Goal: Task Accomplishment & Management: Use online tool/utility

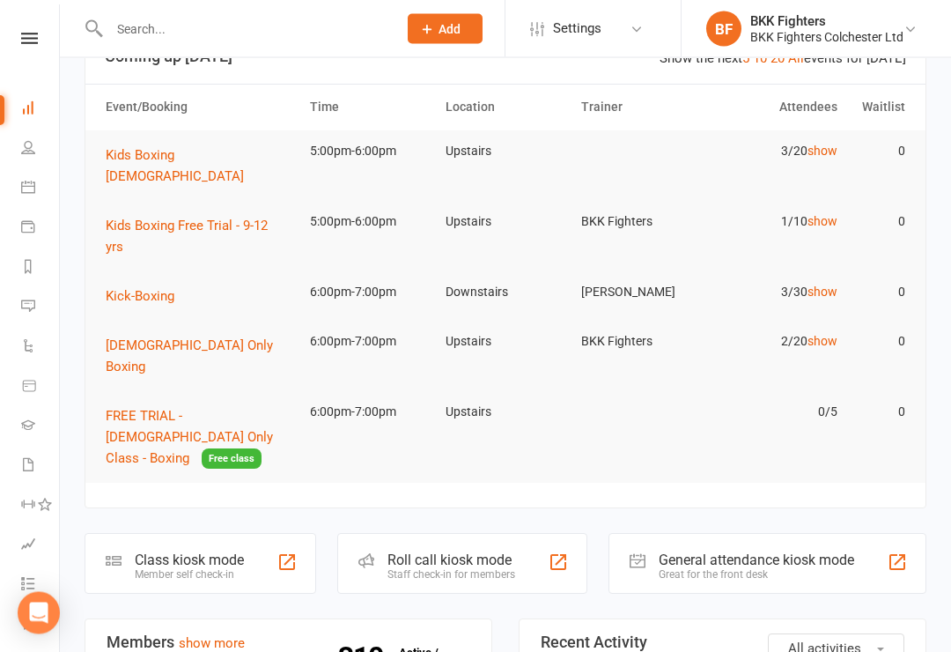
scroll to position [131, 0]
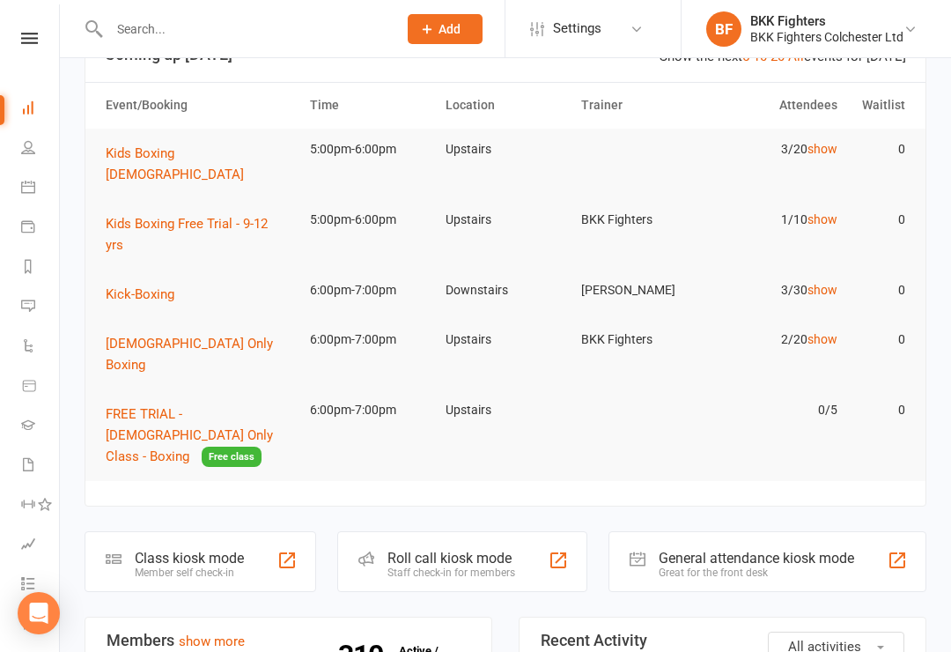
click at [766, 550] on div "General attendance kiosk mode" at bounding box center [757, 558] width 196 height 17
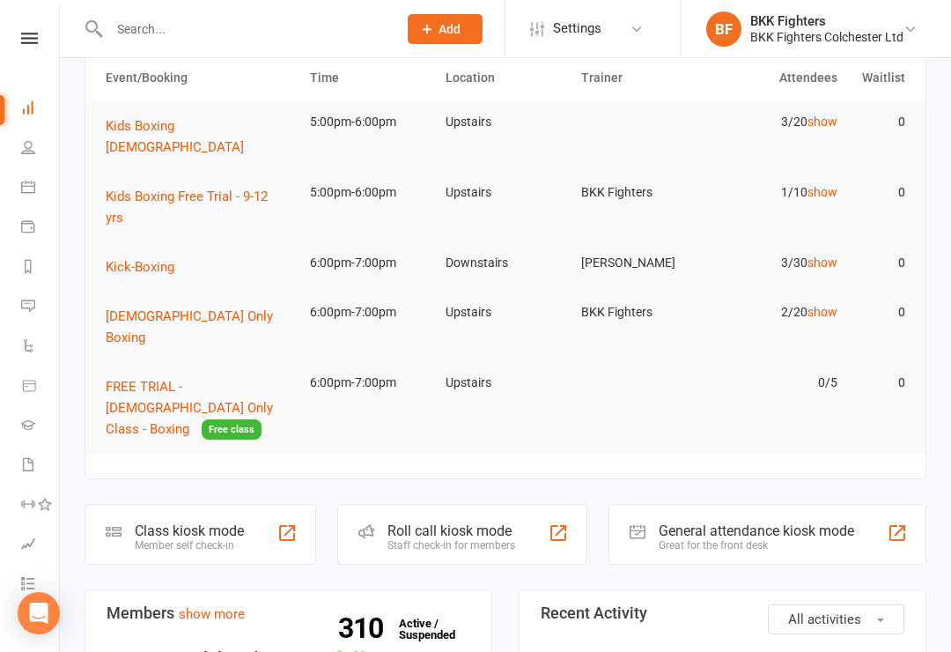
click at [195, 504] on div "Class kiosk mode Member self check-in" at bounding box center [201, 534] width 232 height 61
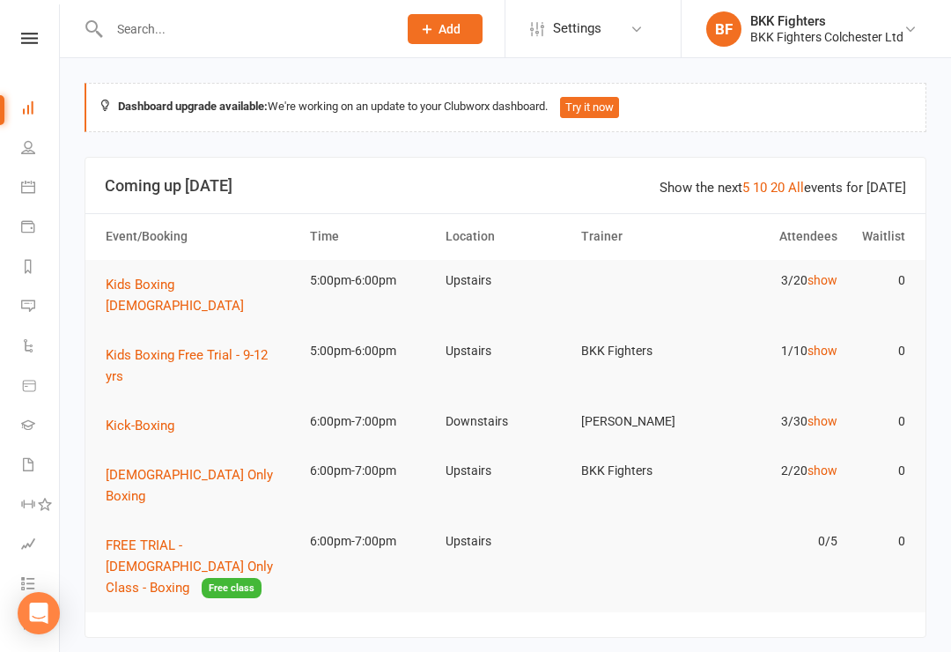
click at [802, 26] on div "BKK Fighters" at bounding box center [826, 21] width 153 height 16
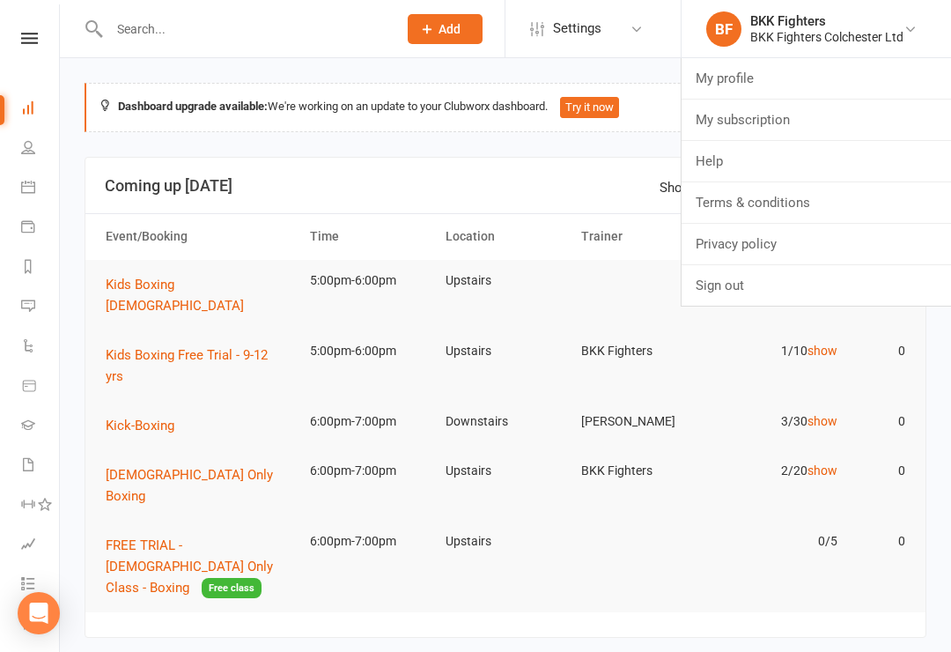
click at [700, 521] on td at bounding box center [641, 535] width 136 height 28
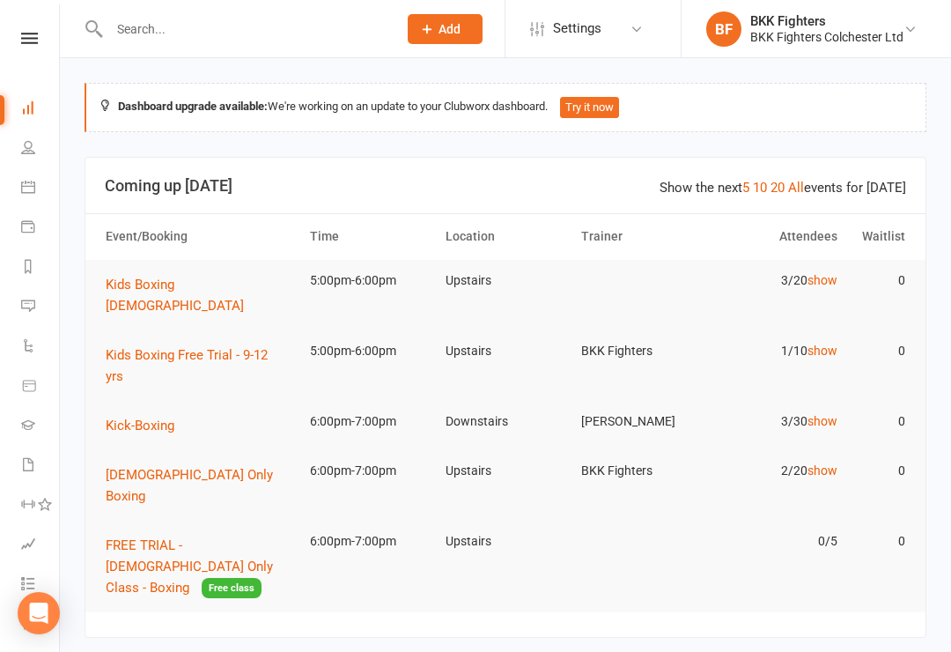
click at [694, 546] on section "Show the next 5 10 20 All events for today Coming up Today Event/Booking Time L…" at bounding box center [506, 398] width 842 height 482
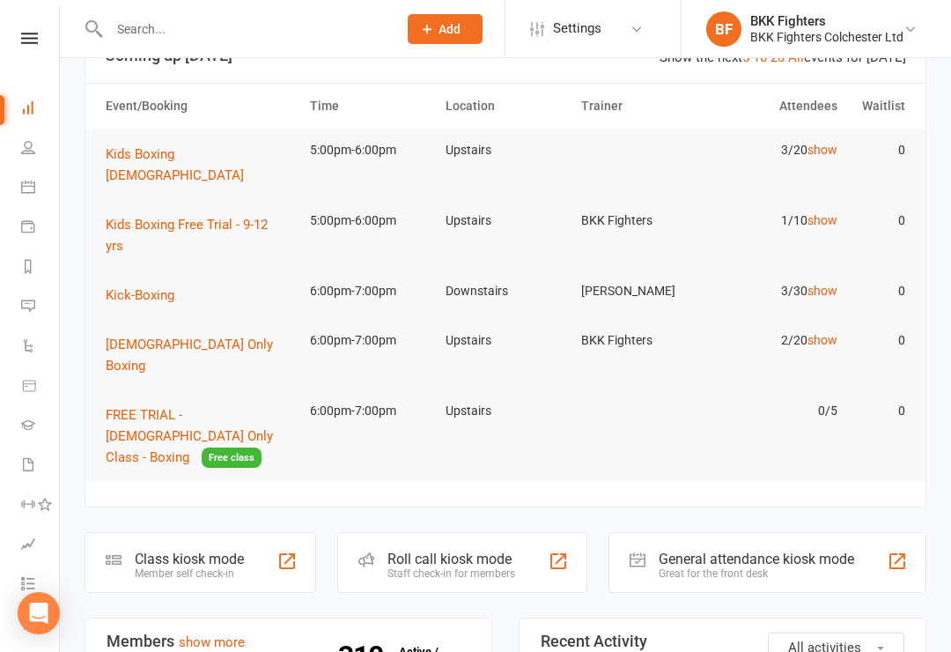
scroll to position [132, 0]
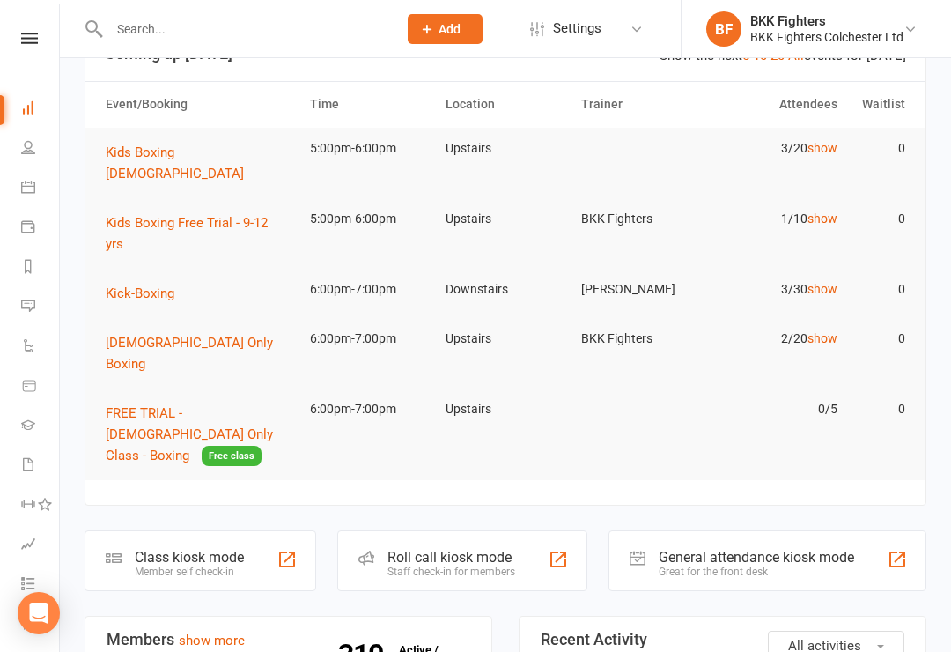
click at [893, 549] on div at bounding box center [897, 559] width 21 height 21
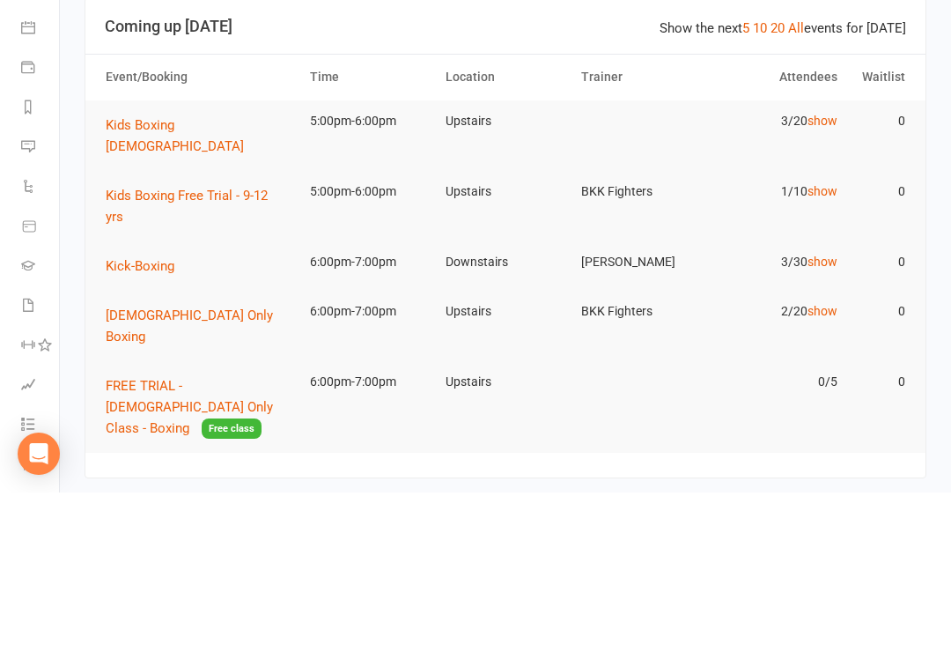
scroll to position [159, 0]
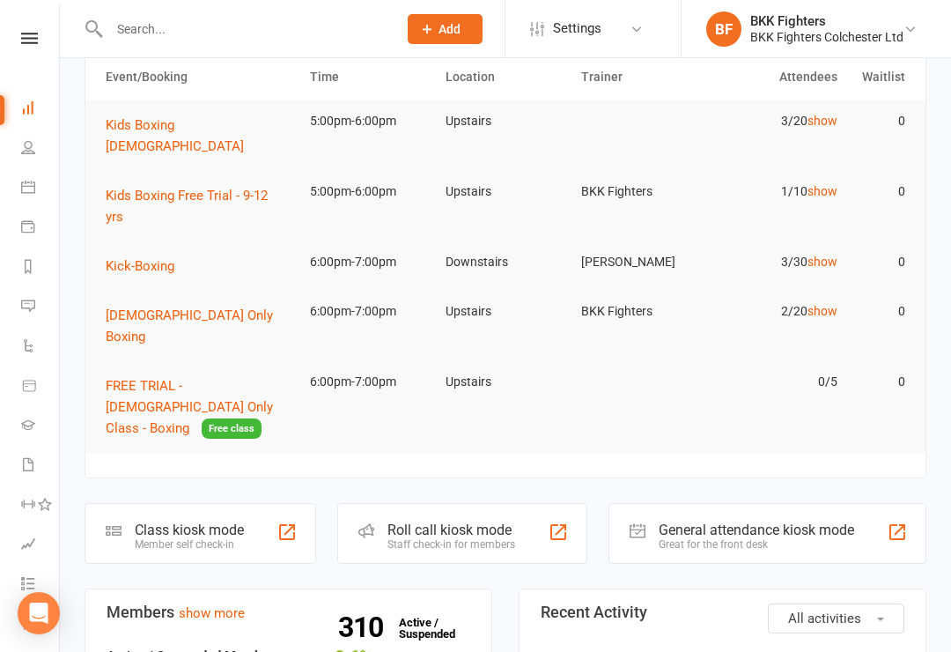
click at [34, 150] on icon at bounding box center [28, 147] width 14 height 14
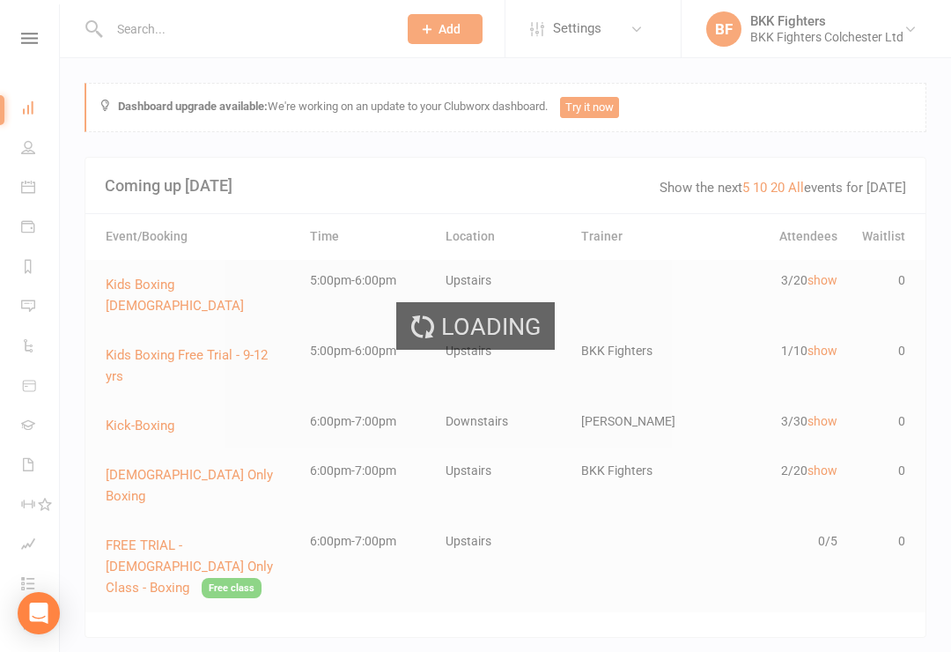
select select "100"
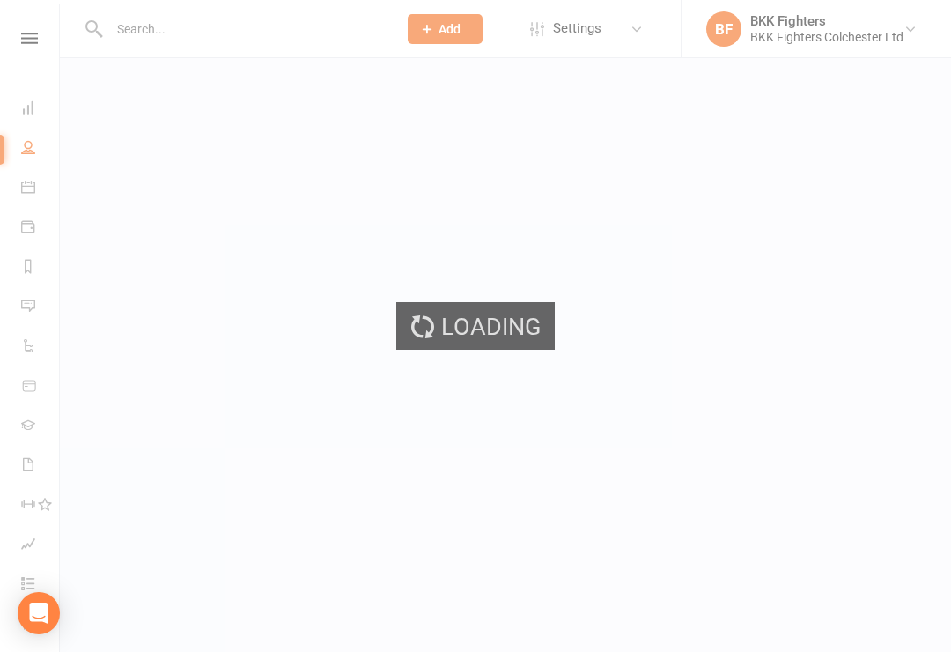
click at [36, 94] on div "Loading" at bounding box center [475, 326] width 951 height 652
click at [19, 106] on div "Loading" at bounding box center [475, 326] width 951 height 652
click at [39, 103] on div "Loading" at bounding box center [475, 326] width 951 height 652
click at [43, 107] on div "Loading" at bounding box center [475, 326] width 951 height 652
click at [33, 102] on div "Loading" at bounding box center [475, 326] width 951 height 652
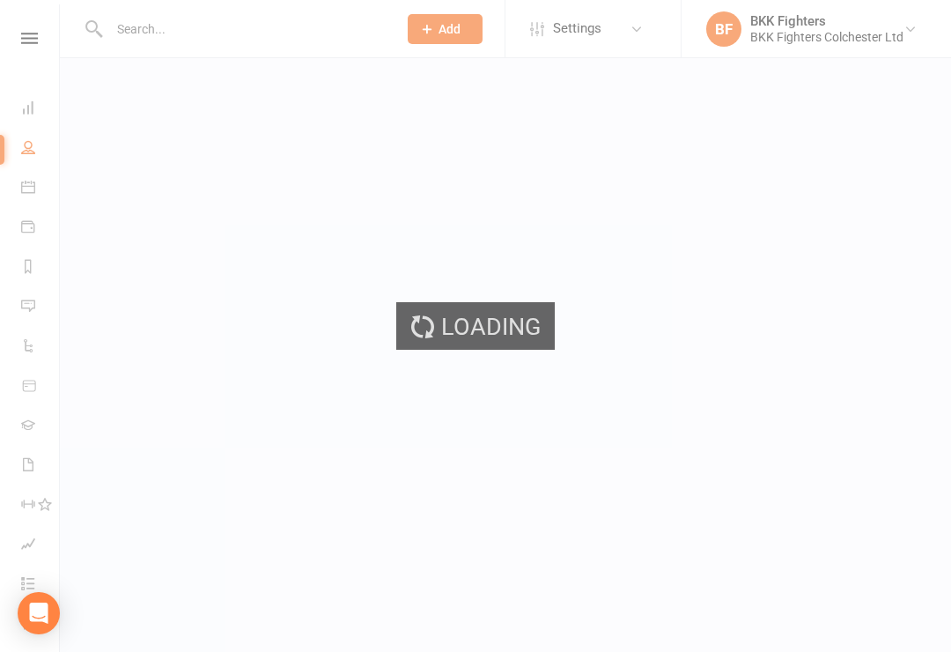
click at [35, 178] on div "Loading" at bounding box center [475, 326] width 951 height 652
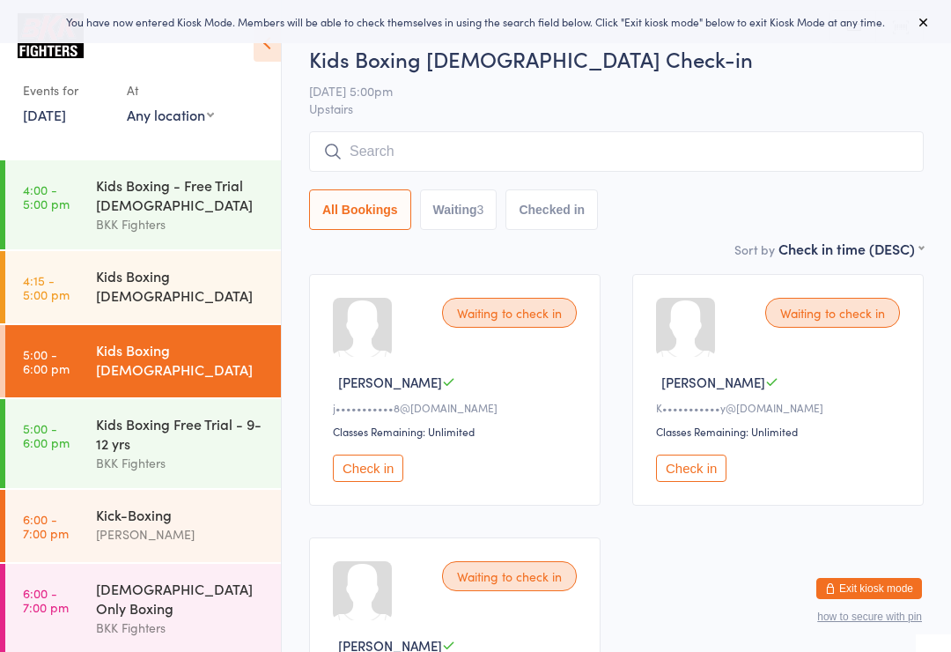
click at [573, 213] on button "Checked in" at bounding box center [552, 209] width 92 height 41
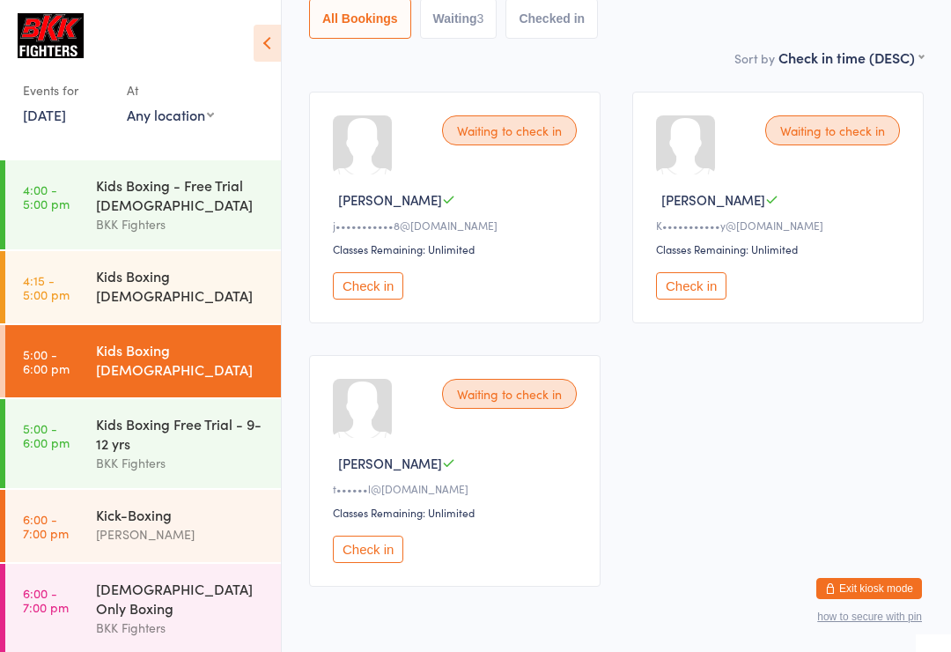
scroll to position [240, 0]
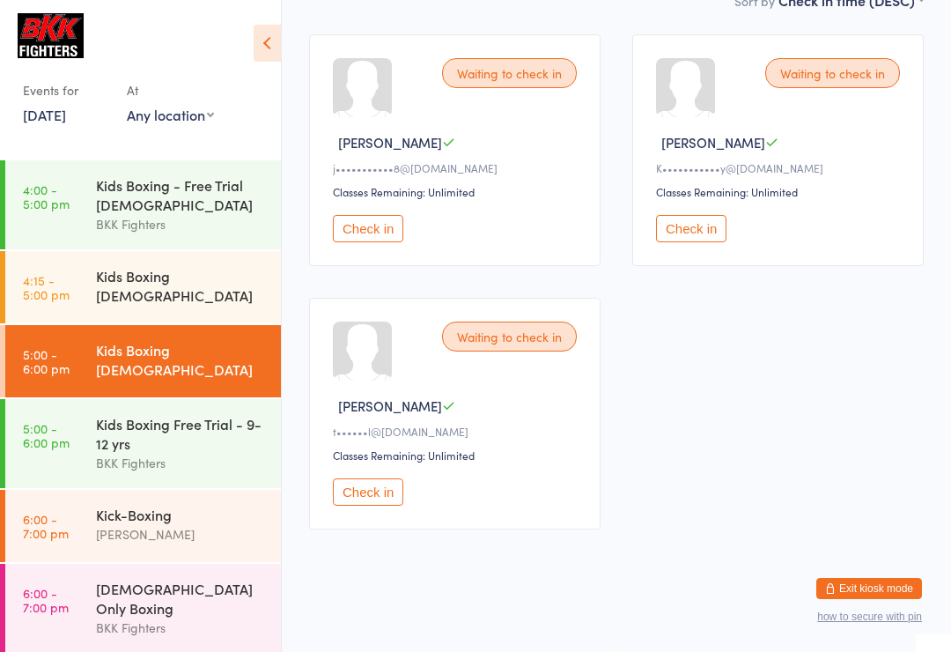
click at [676, 412] on html "You have now entered Kiosk Mode. Members will be able to check themselves in us…" at bounding box center [475, 86] width 951 height 652
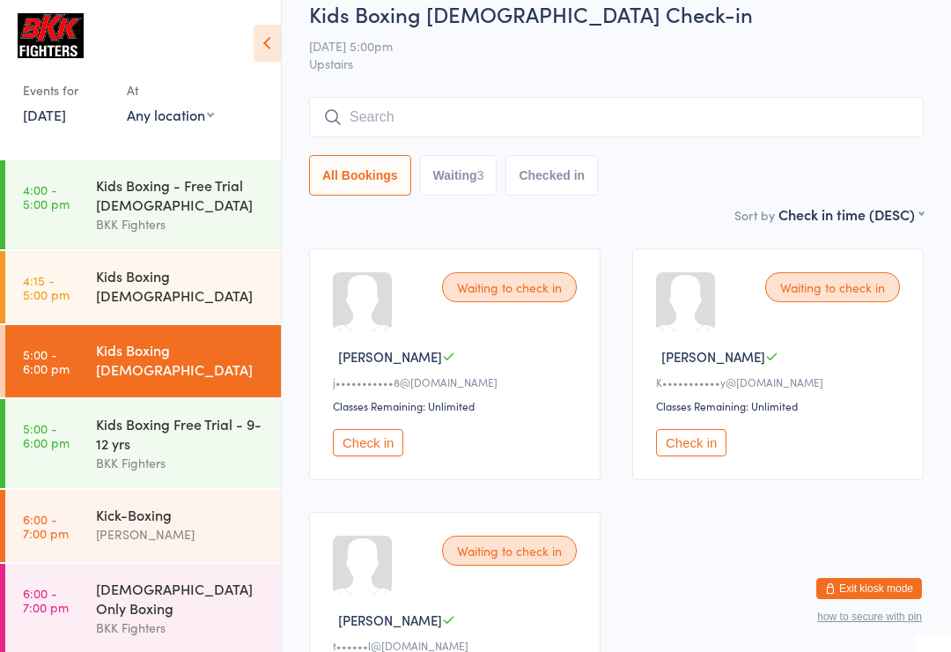
scroll to position [0, 0]
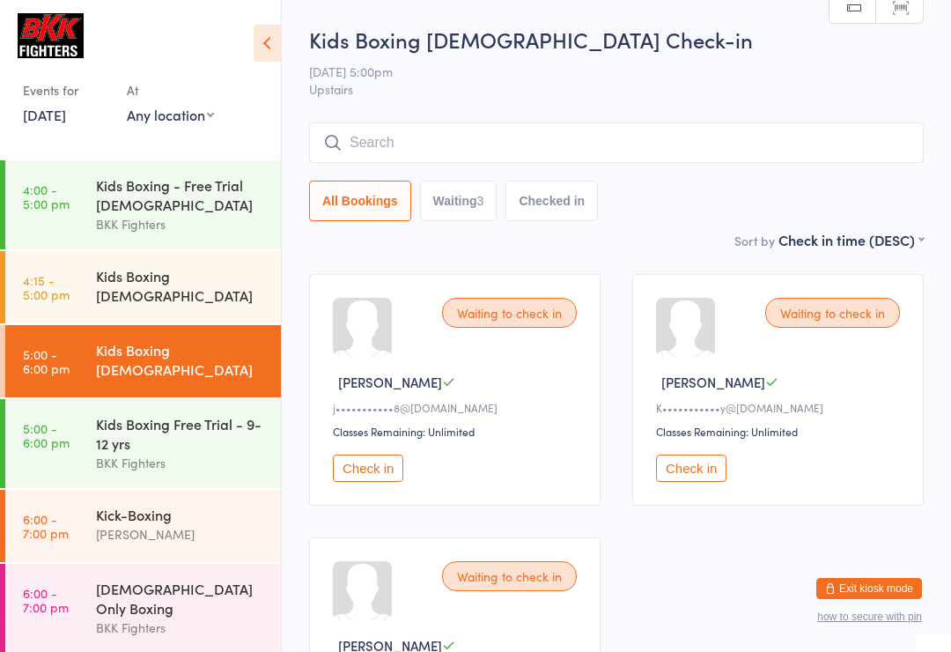
click at [454, 139] on input "search" at bounding box center [616, 142] width 615 height 41
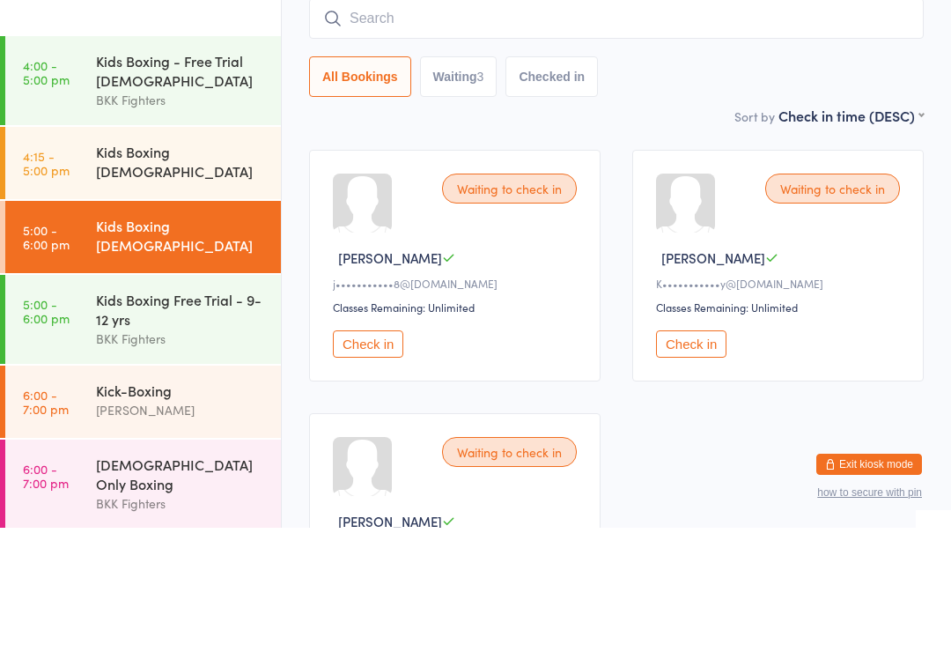
click at [366, 181] on button "All Bookings" at bounding box center [360, 201] width 102 height 41
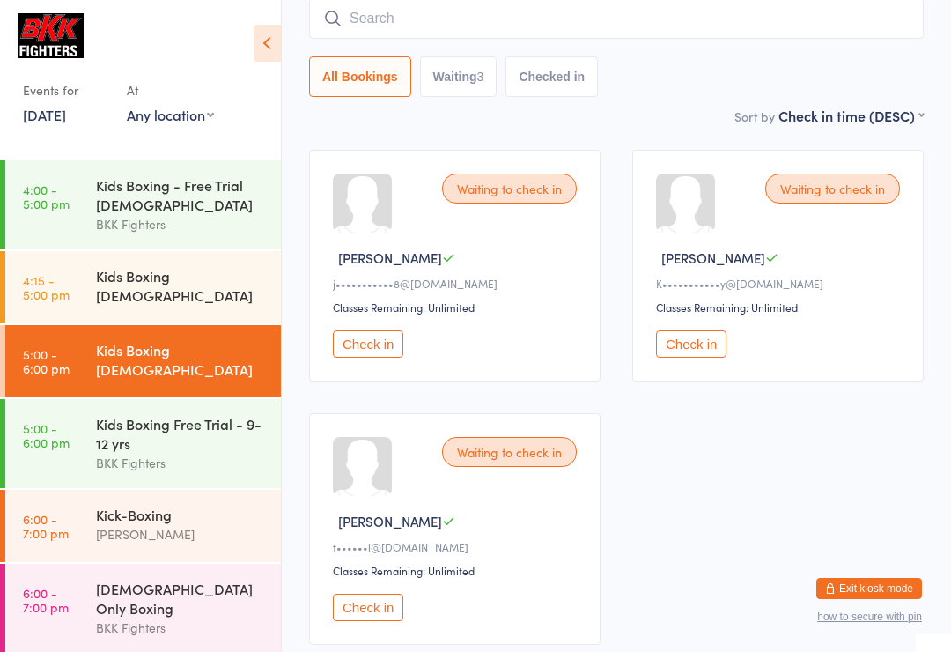
click at [565, 78] on button "Checked in" at bounding box center [552, 76] width 92 height 41
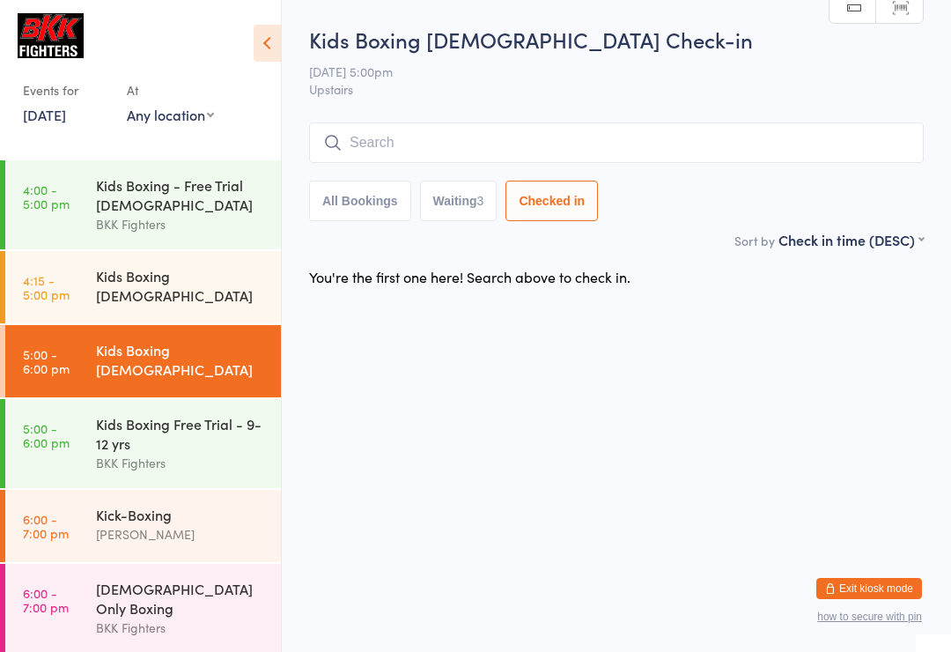
click at [470, 208] on button "Waiting 3" at bounding box center [459, 201] width 78 height 41
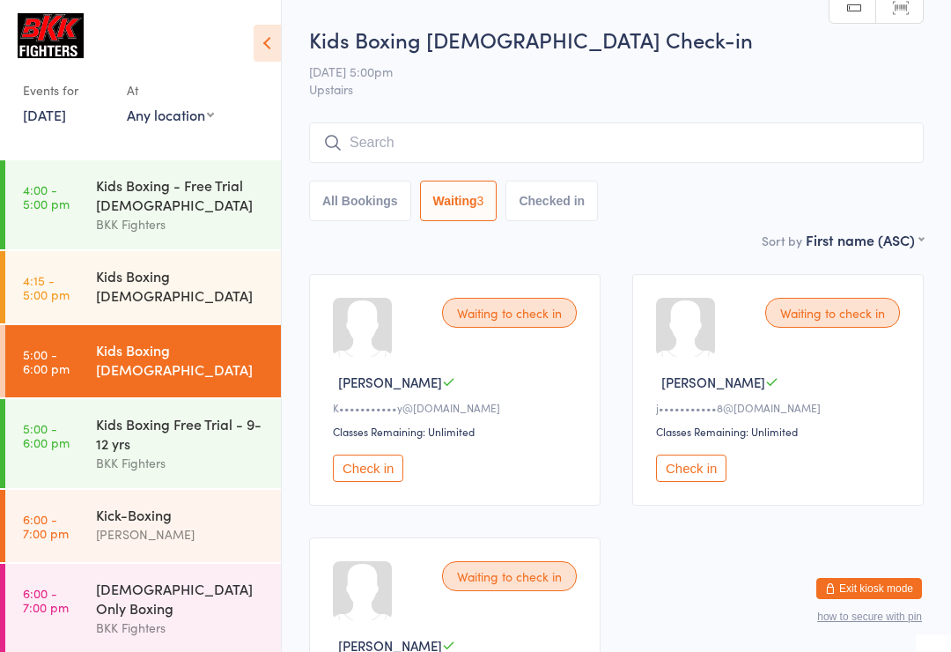
click at [358, 203] on button "All Bookings" at bounding box center [360, 201] width 102 height 41
select select "5"
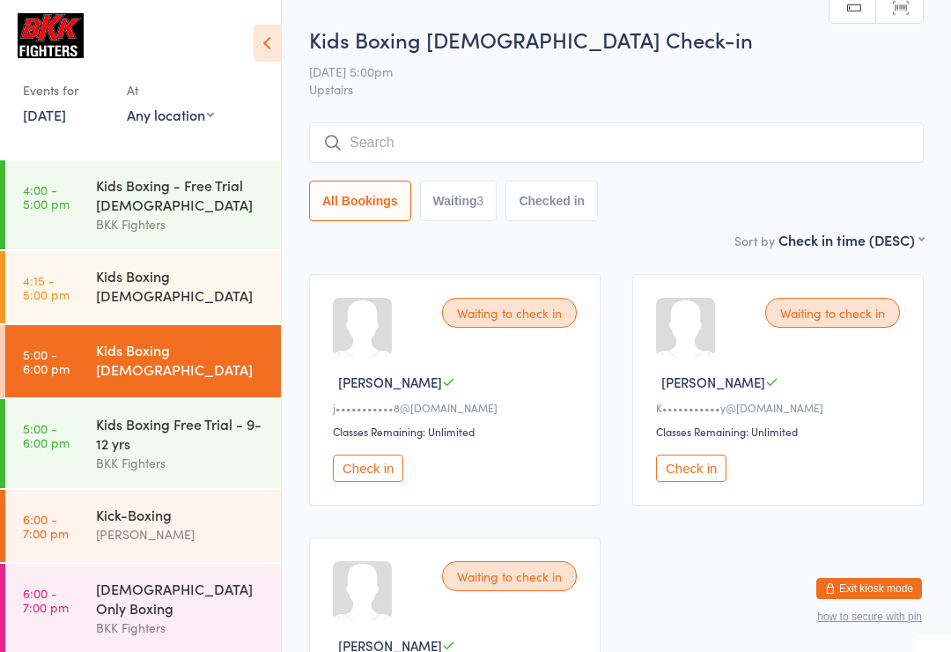
click at [852, 11] on link "Manual search" at bounding box center [853, 7] width 47 height 33
click at [774, 78] on span "[DATE] 5:00pm" at bounding box center [603, 72] width 588 height 18
click at [69, 25] on img at bounding box center [51, 35] width 66 height 45
click at [271, 35] on icon at bounding box center [267, 43] width 27 height 37
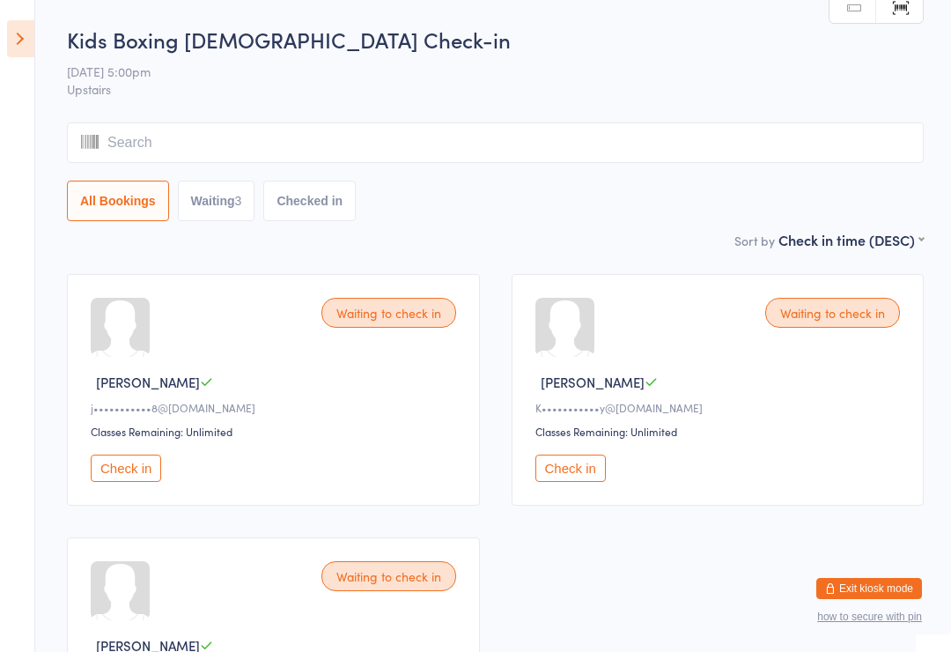
click at [233, 135] on input "search" at bounding box center [495, 142] width 857 height 41
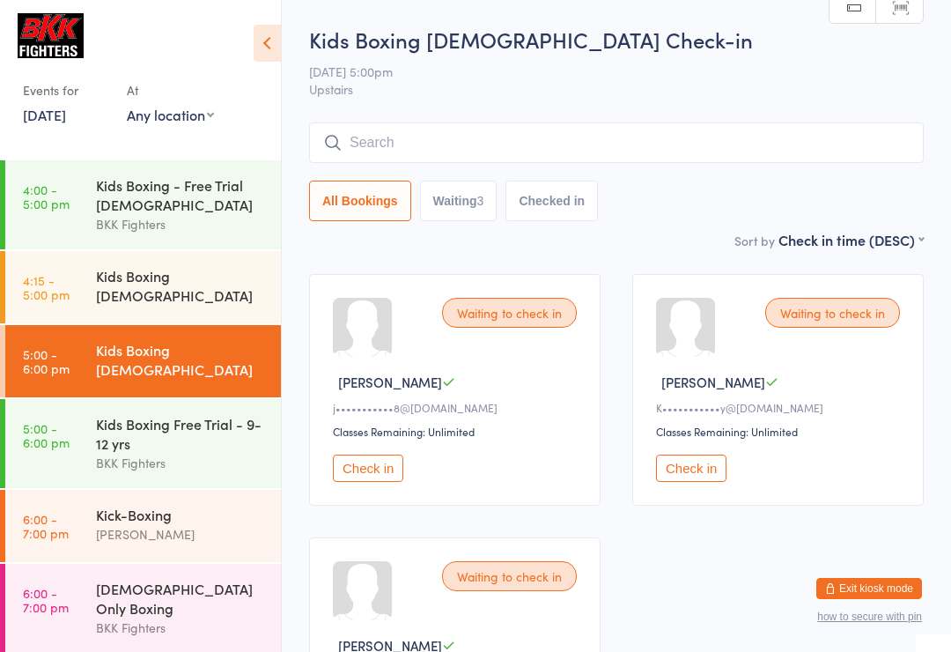
click at [266, 33] on icon at bounding box center [267, 43] width 27 height 37
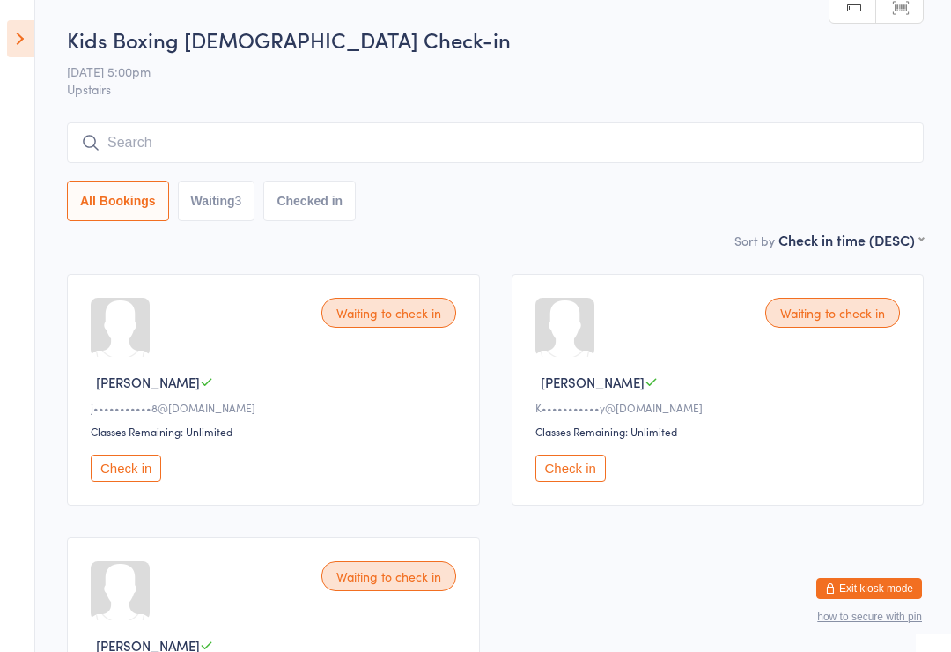
click at [895, 584] on button "Exit kiosk mode" at bounding box center [870, 588] width 106 height 21
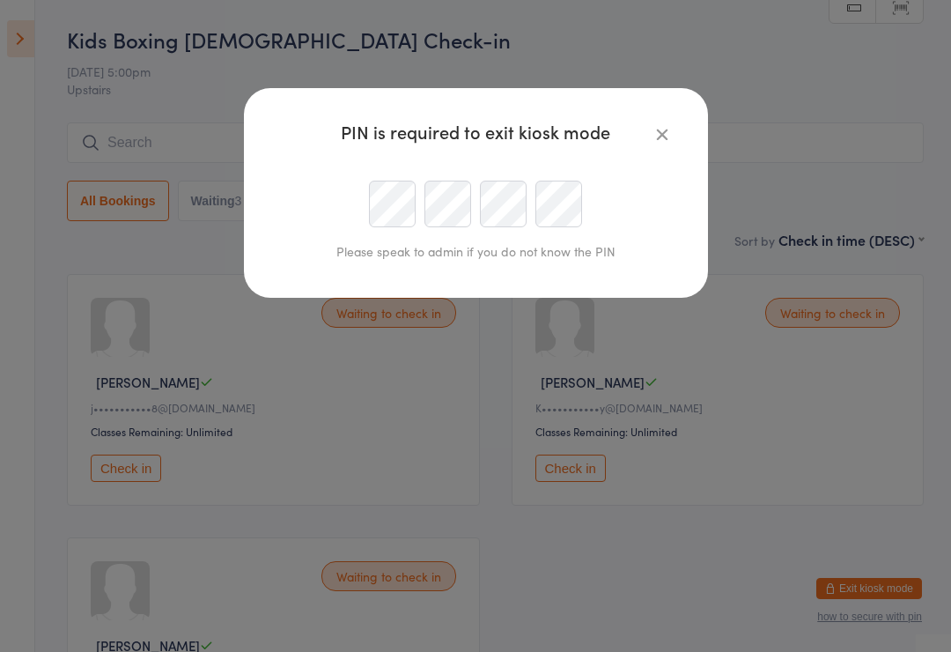
click at [670, 127] on icon "button" at bounding box center [662, 133] width 19 height 19
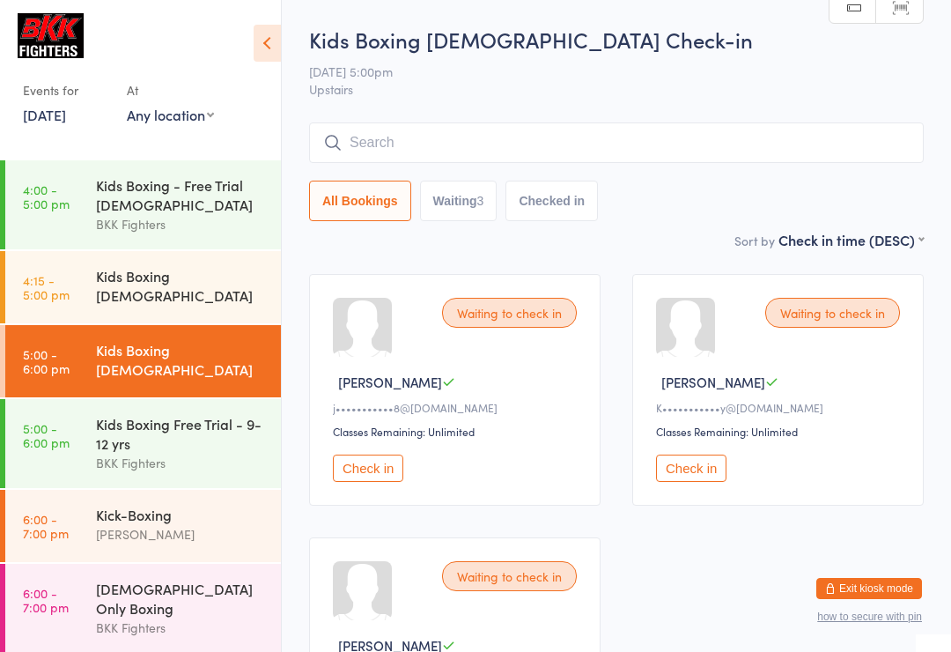
click at [273, 43] on icon at bounding box center [267, 43] width 27 height 37
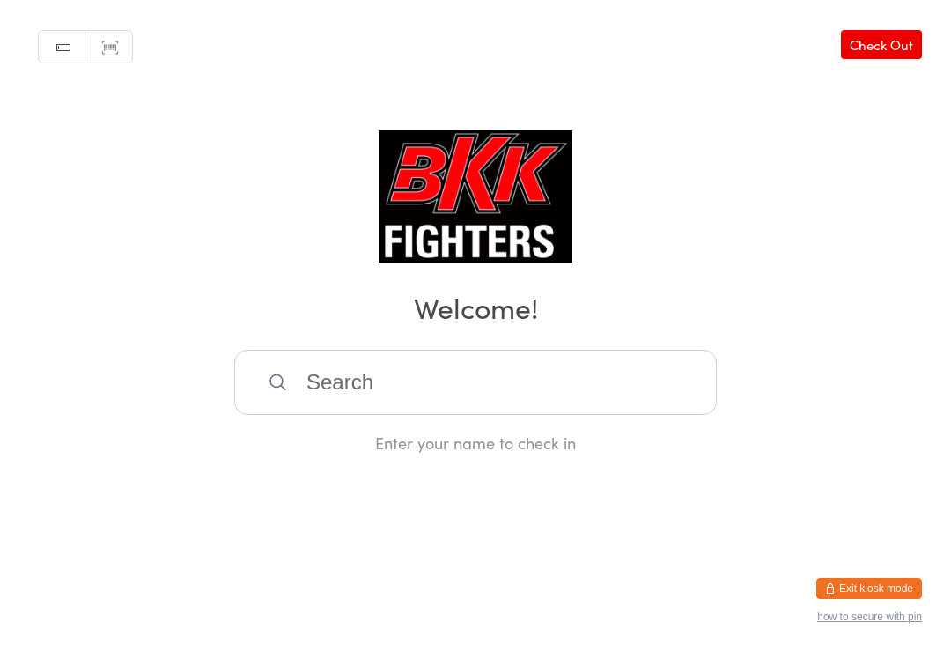
click at [358, 357] on input "search" at bounding box center [475, 382] width 483 height 65
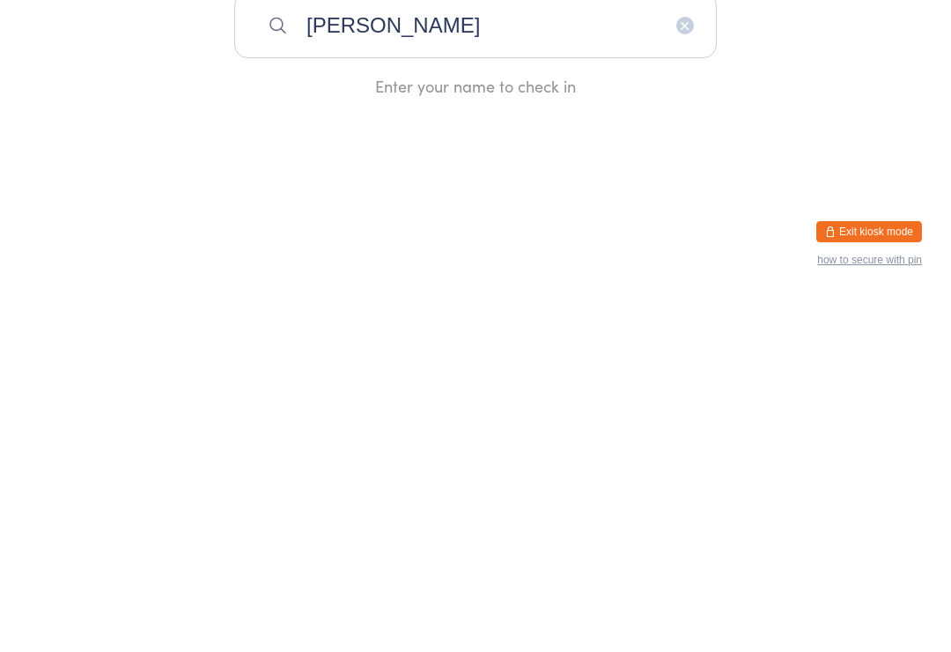
click at [646, 202] on html "You have now entered Kiosk Mode. Members will be able to check themselves in us…" at bounding box center [475, 326] width 951 height 652
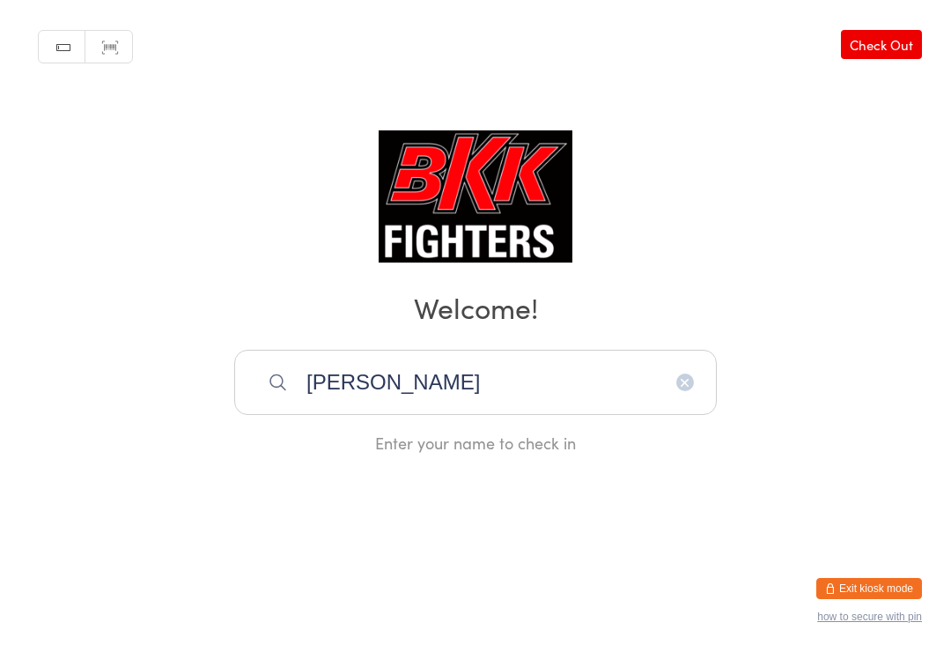
click at [530, 387] on input "[PERSON_NAME]" at bounding box center [475, 382] width 483 height 65
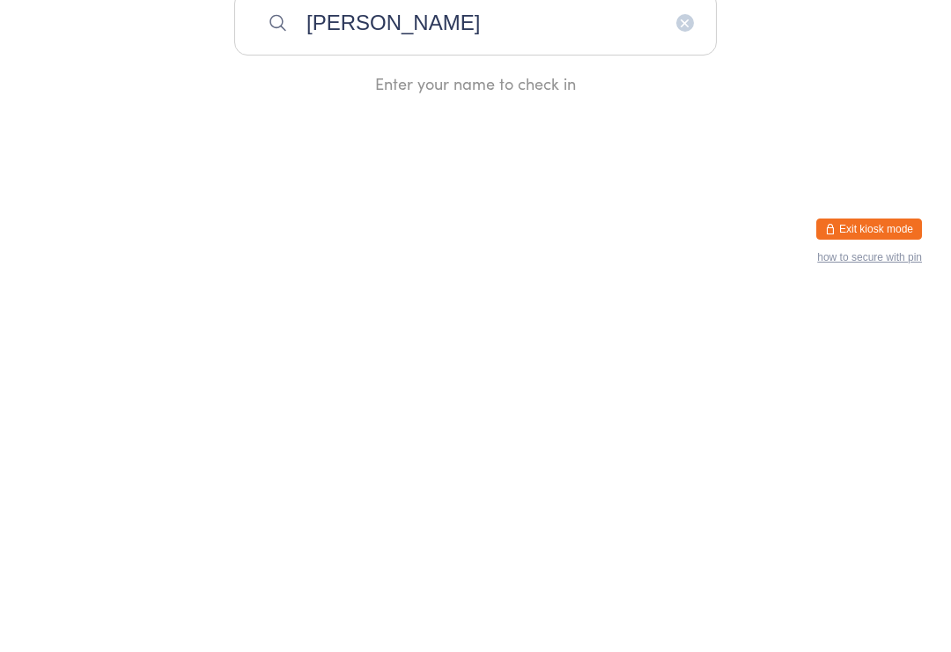
type input "[PERSON_NAME]"
click at [879, 578] on button "Exit kiosk mode" at bounding box center [870, 588] width 106 height 21
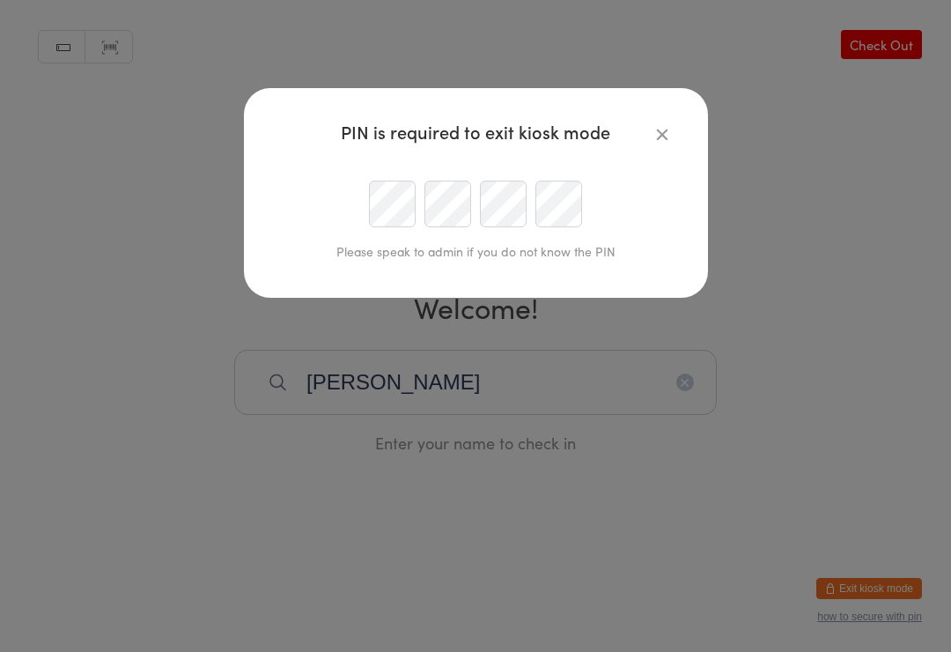
click at [645, 119] on div "PIN is required to exit kiosk mode Please speak to admin if you do not know the…" at bounding box center [476, 193] width 464 height 210
click at [671, 137] on icon "button" at bounding box center [662, 133] width 19 height 19
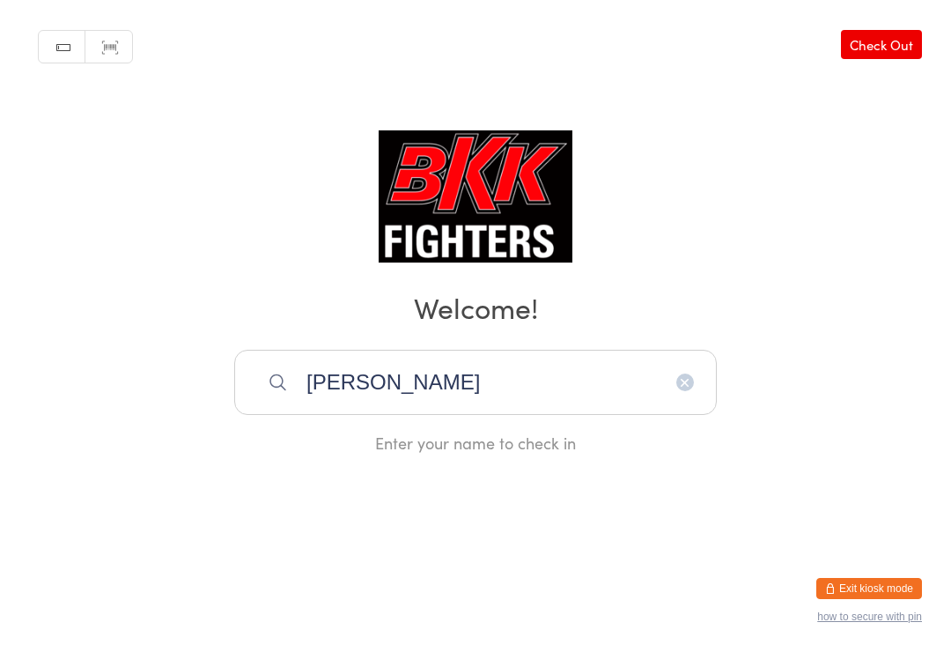
click at [506, 373] on input "[PERSON_NAME]" at bounding box center [475, 382] width 483 height 65
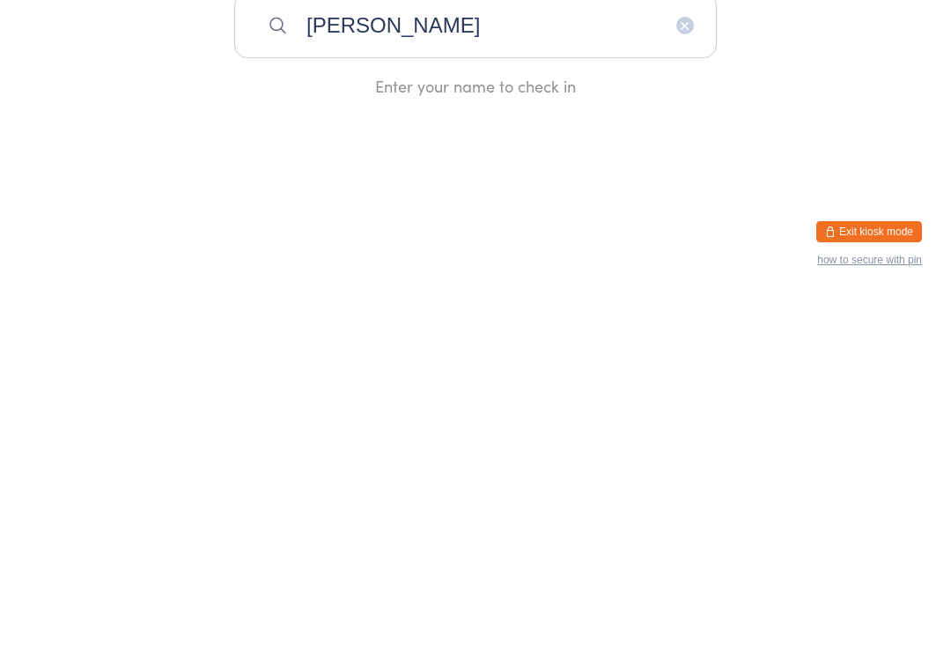
click at [457, 350] on input "[PERSON_NAME]" at bounding box center [475, 382] width 483 height 65
click at [684, 375] on icon "button" at bounding box center [685, 382] width 14 height 14
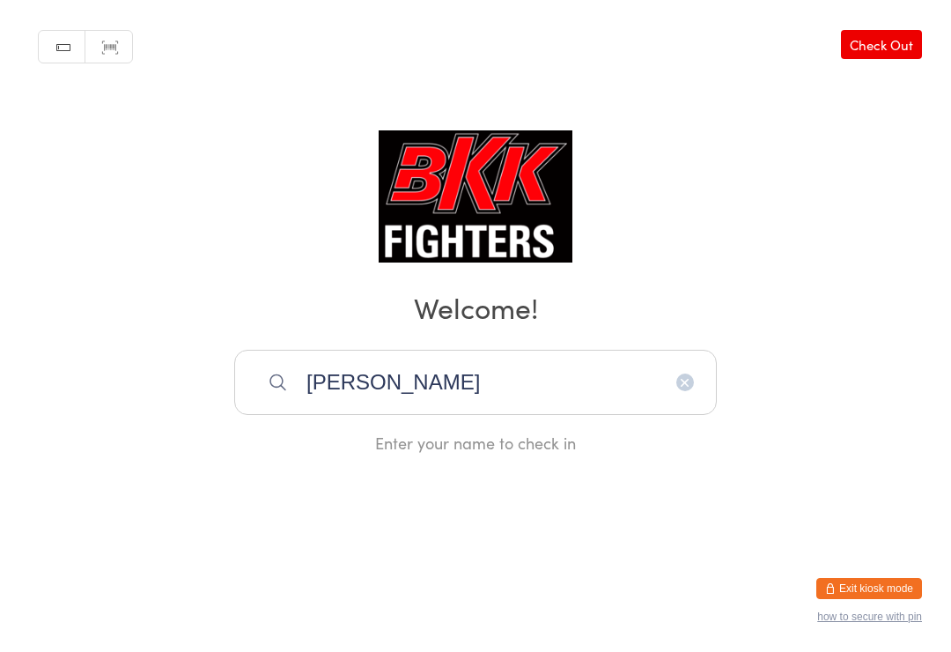
click at [539, 395] on input "[PERSON_NAME]" at bounding box center [475, 382] width 483 height 65
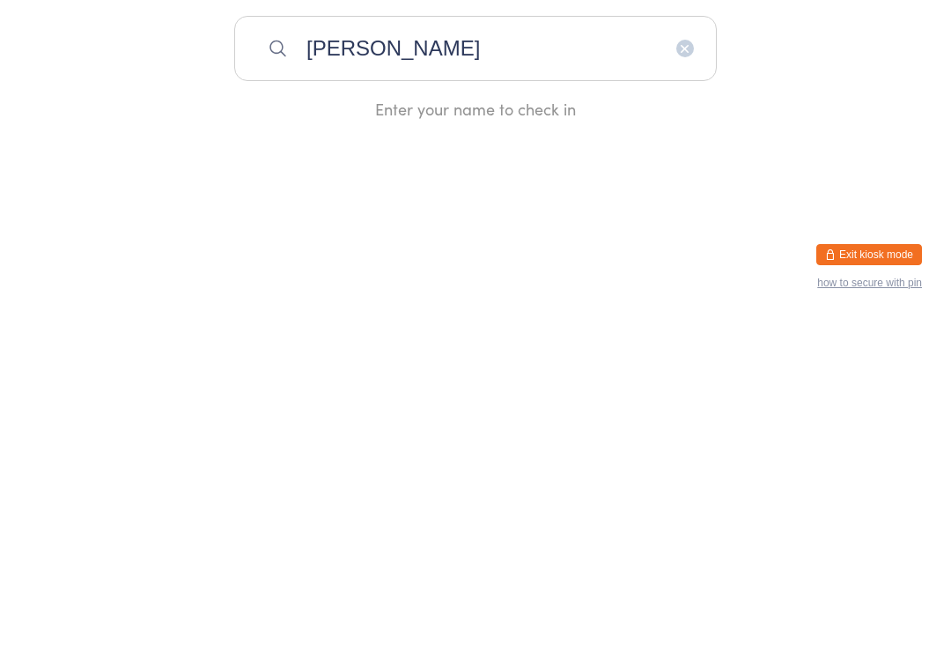
click at [280, 182] on html "You have now entered Kiosk Mode. Members will be able to check themselves in us…" at bounding box center [475, 326] width 951 height 652
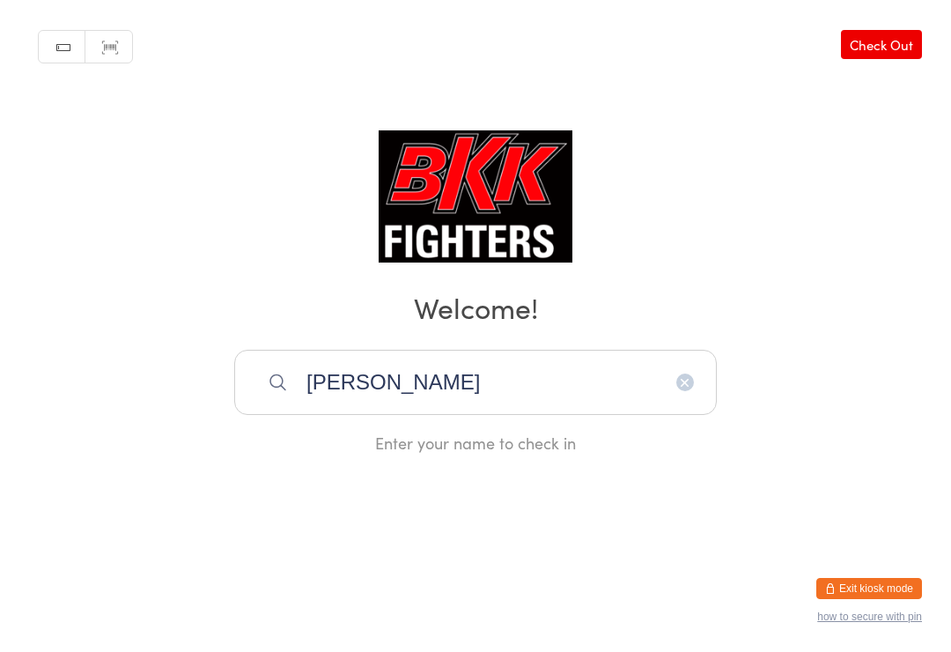
click at [446, 390] on input "[PERSON_NAME]" at bounding box center [475, 382] width 483 height 65
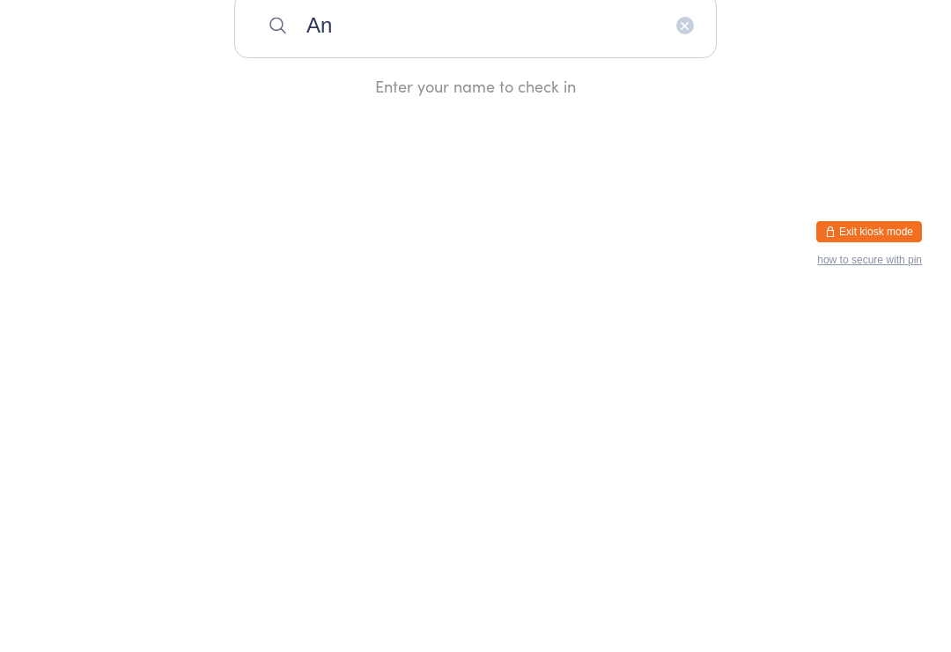
type input "A"
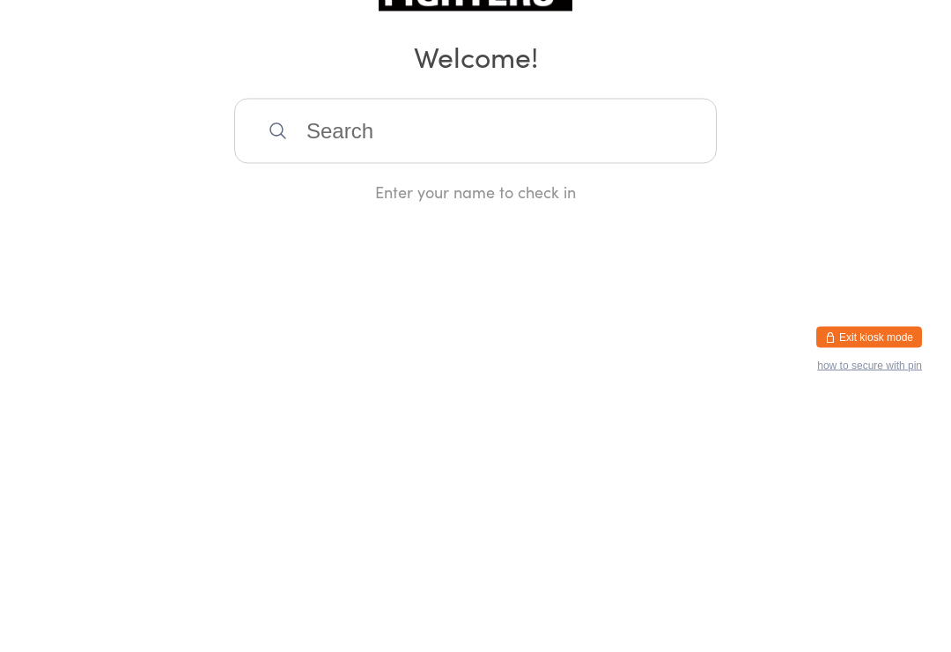
click at [117, 225] on html "You have now entered Kiosk Mode. Members will be able to check themselves in us…" at bounding box center [475, 326] width 951 height 652
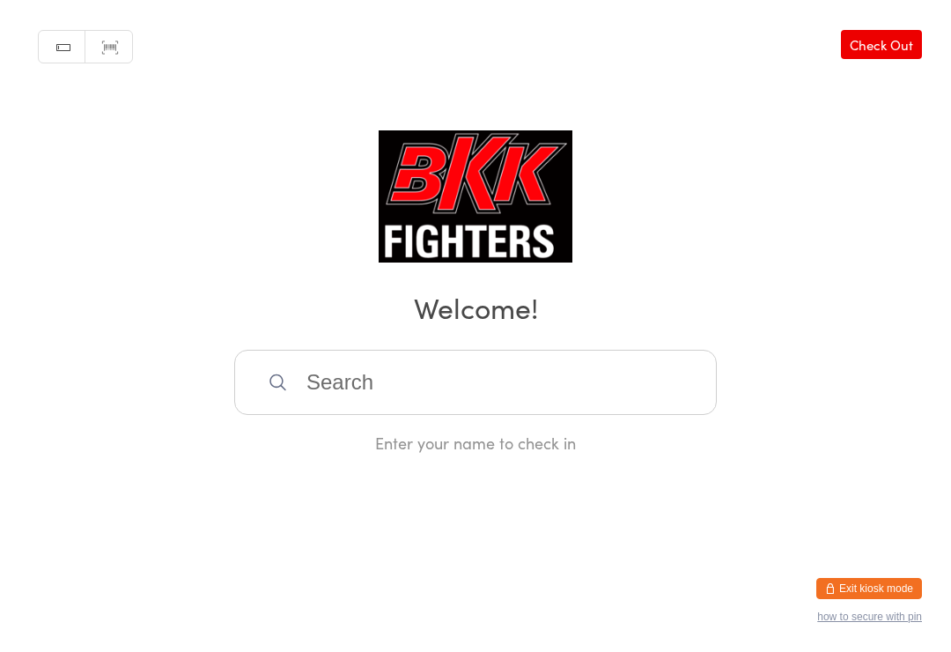
click at [533, 397] on input "search" at bounding box center [475, 382] width 483 height 65
click at [534, 387] on input "[PERSON_NAME]" at bounding box center [475, 382] width 483 height 65
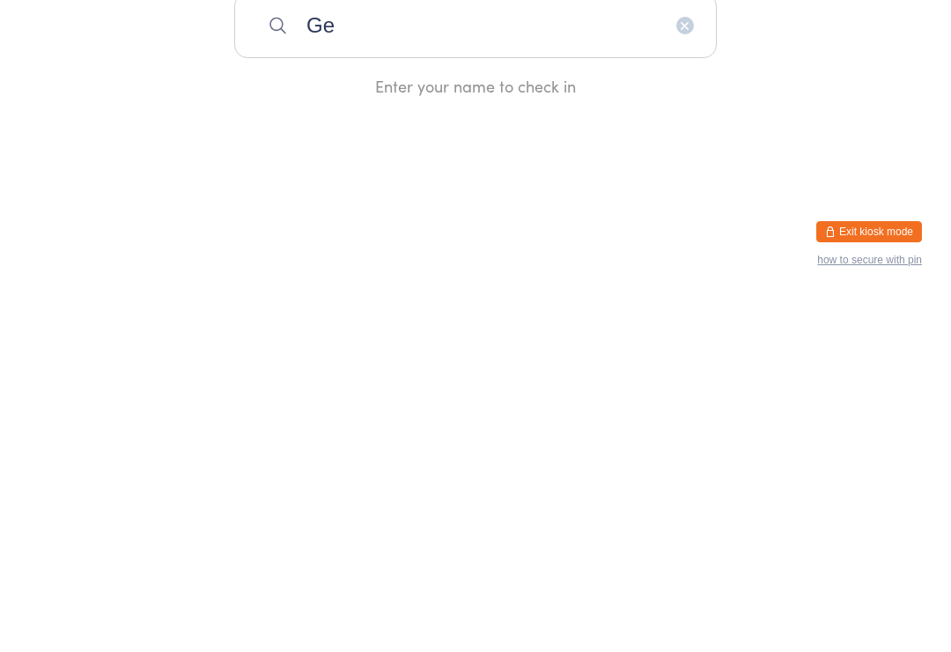
type input "G"
type input "L"
type input "E"
click at [573, 350] on input "[PERSON_NAME]" at bounding box center [475, 382] width 483 height 65
type input "[PERSON_NAME]"
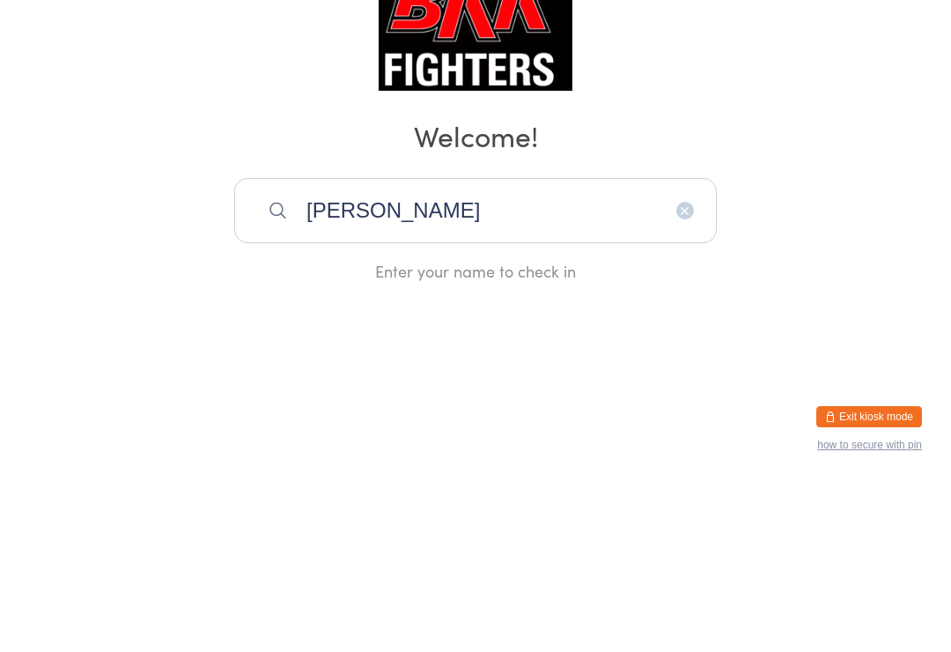
click at [691, 375] on icon "button" at bounding box center [685, 382] width 14 height 14
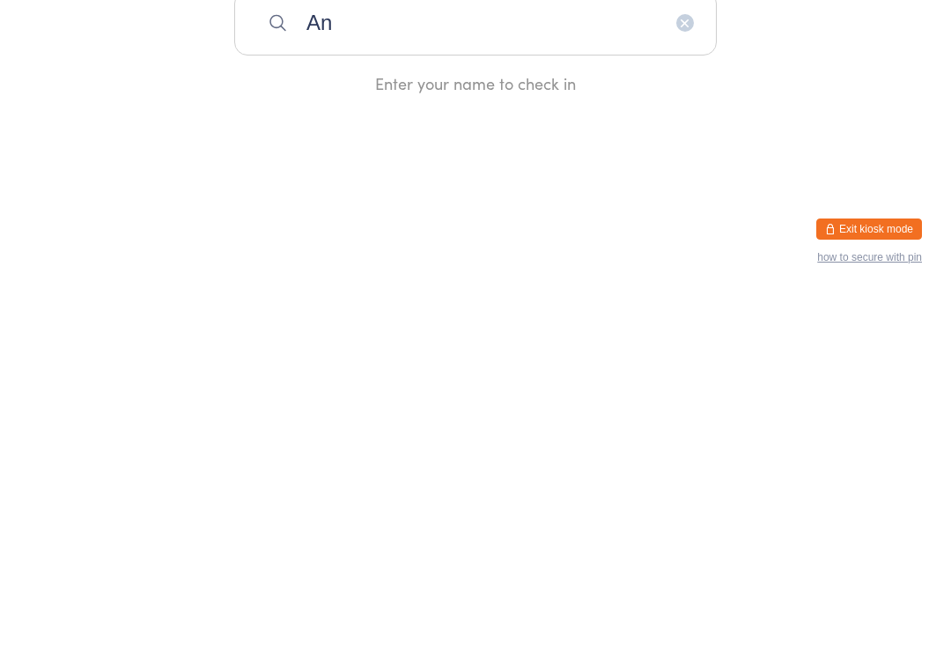
type input "A"
